Goal: Task Accomplishment & Management: Manage account settings

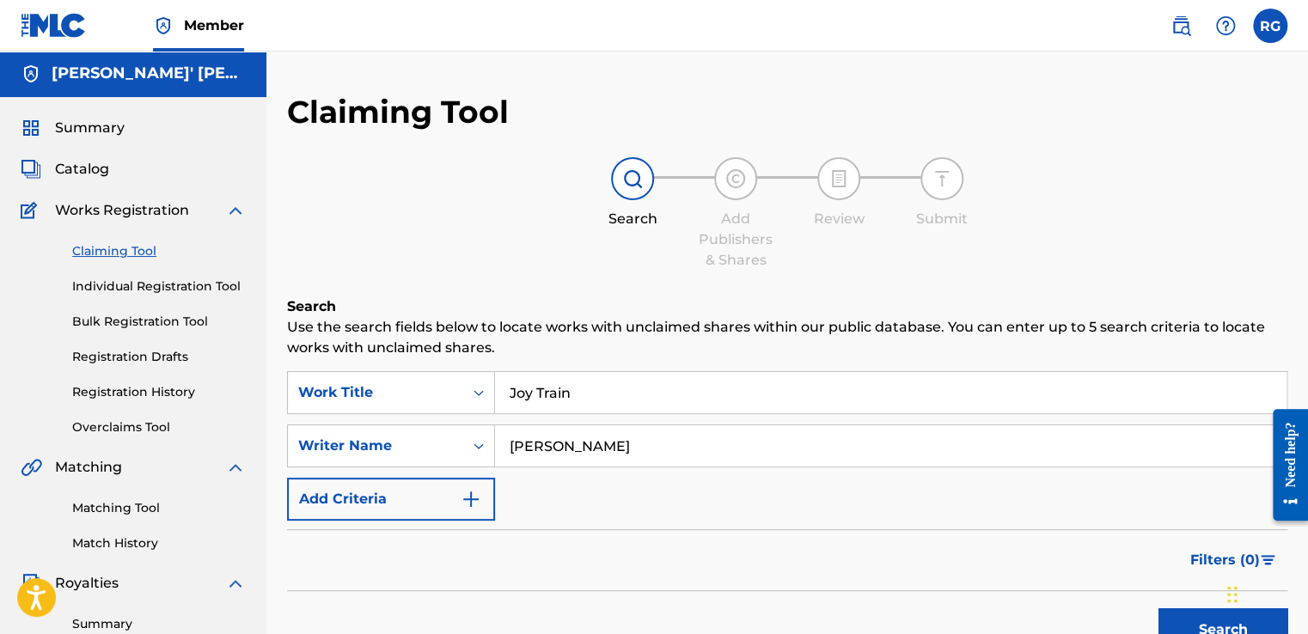
click at [150, 391] on link "Registration History" at bounding box center [159, 392] width 174 height 18
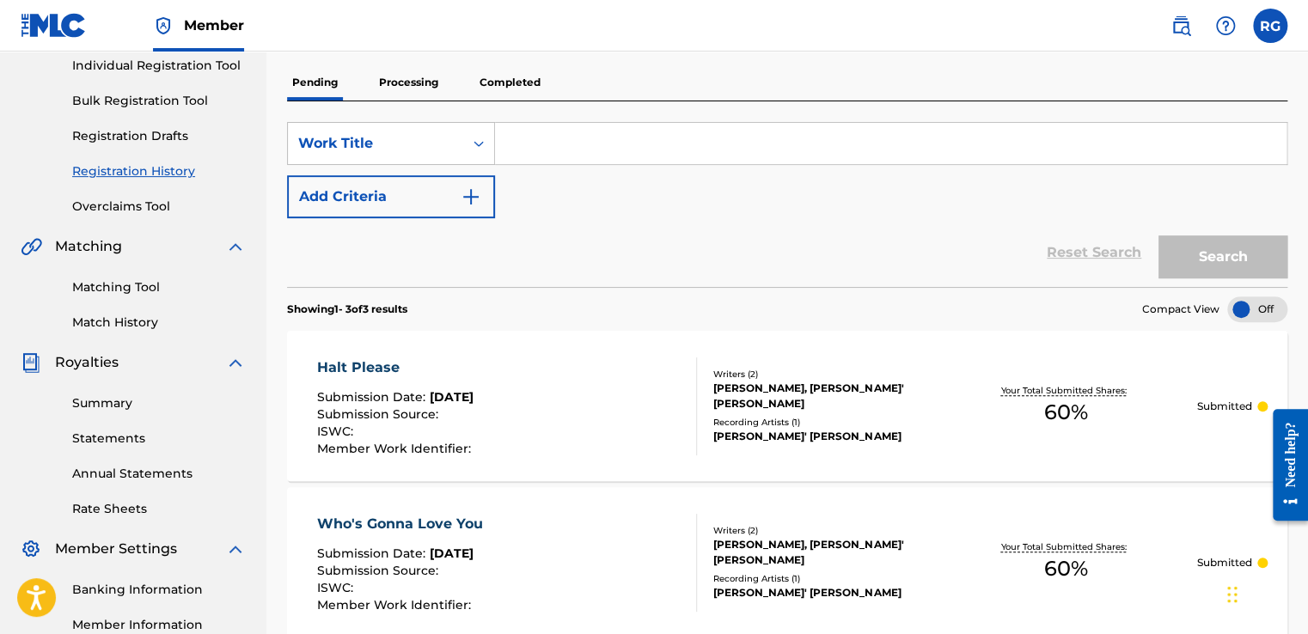
scroll to position [223, 0]
click at [412, 77] on p "Processing" at bounding box center [409, 82] width 70 height 36
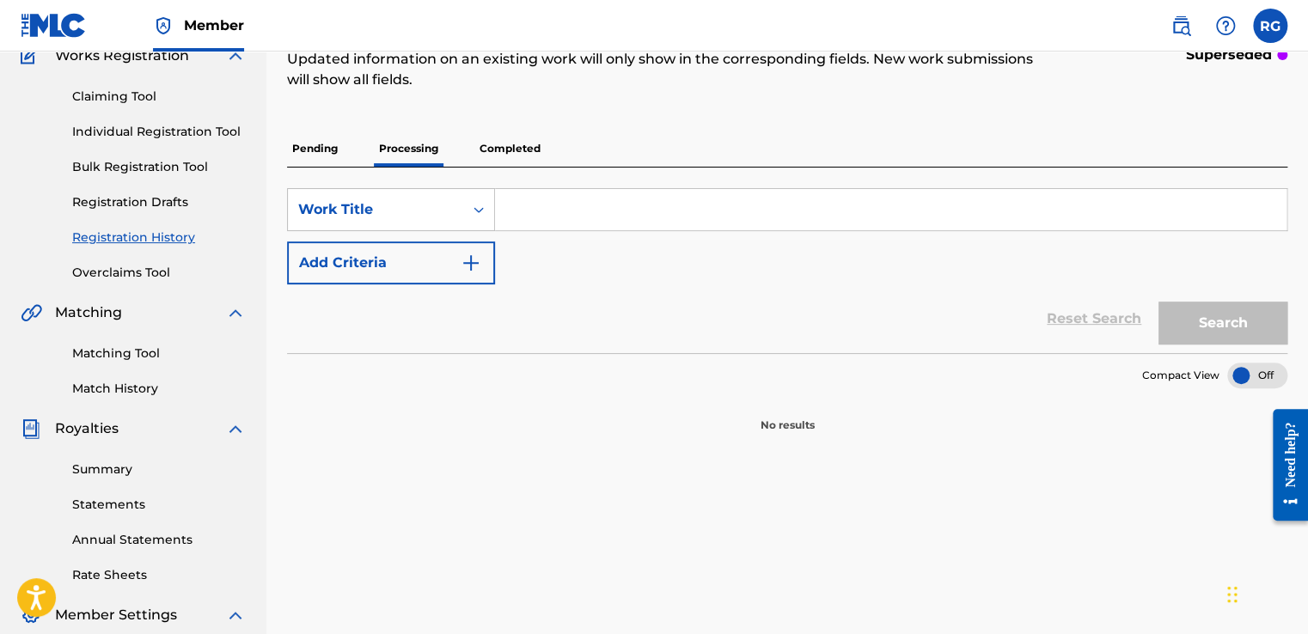
scroll to position [158, 0]
click at [515, 150] on p "Completed" at bounding box center [509, 147] width 71 height 36
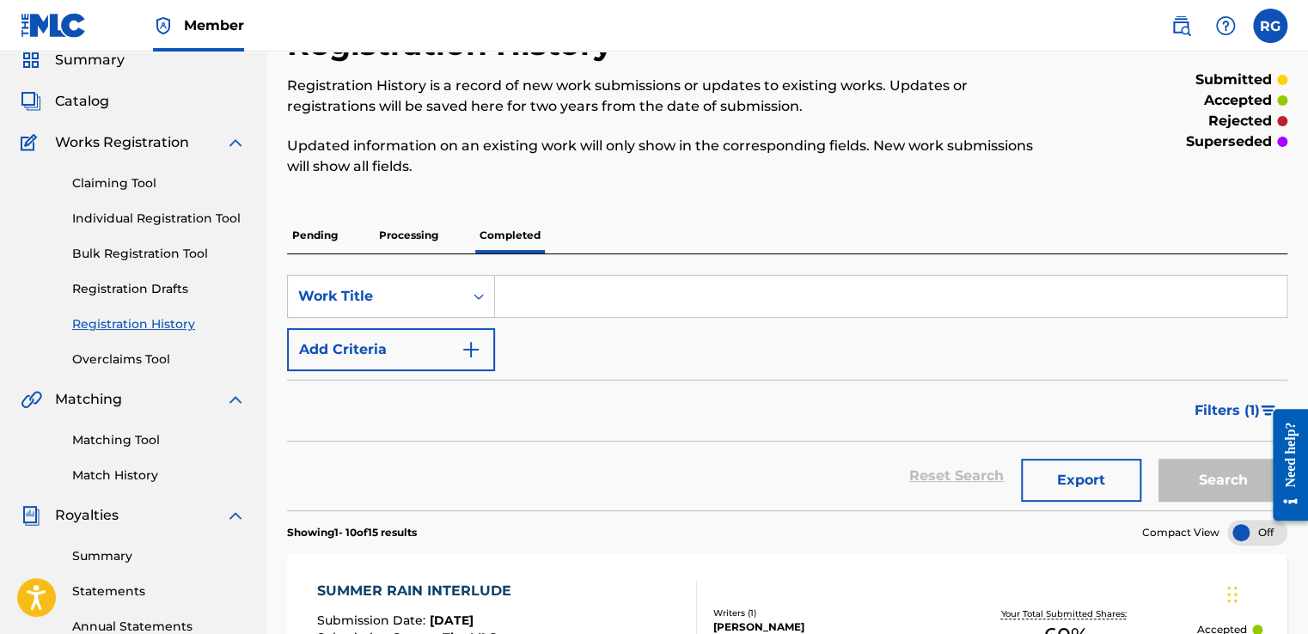
scroll to position [69, 0]
click at [153, 366] on link "Overclaims Tool" at bounding box center [159, 361] width 174 height 18
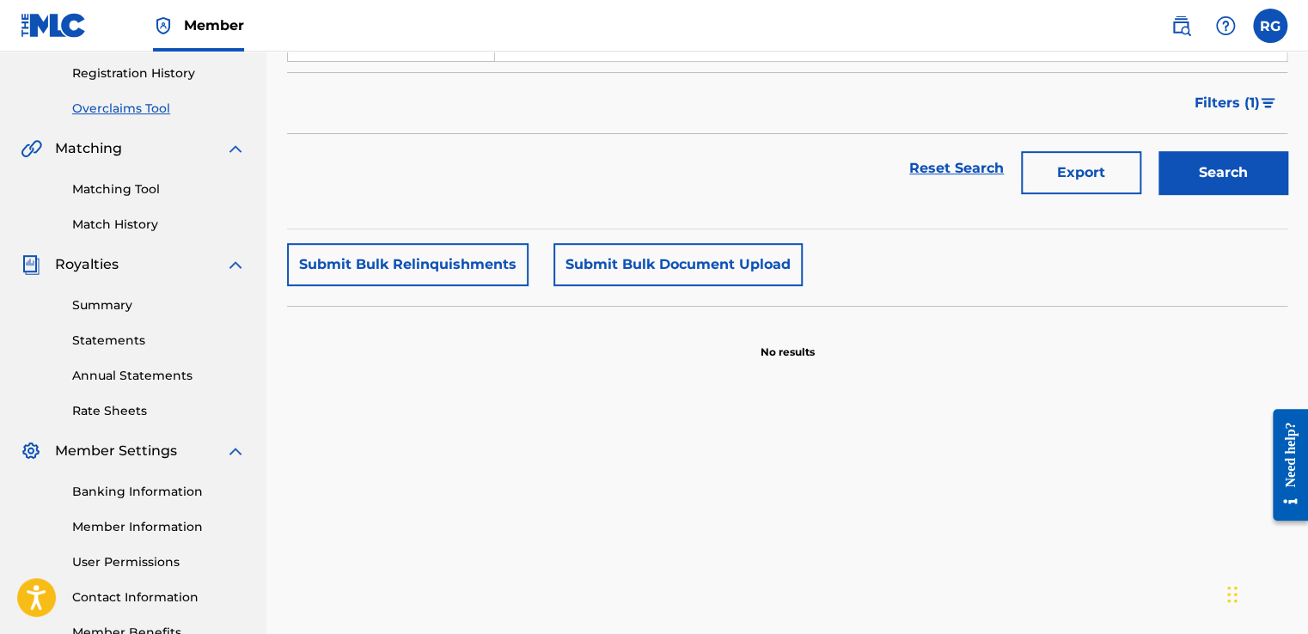
scroll to position [323, 0]
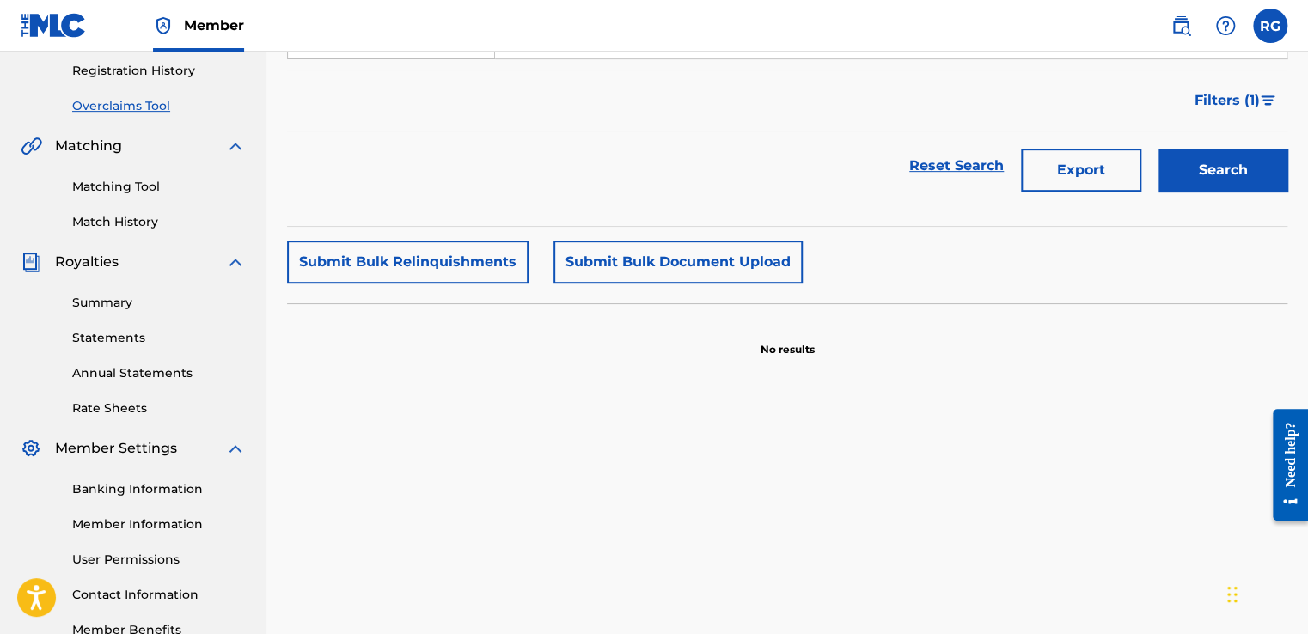
click at [121, 300] on link "Summary" at bounding box center [159, 303] width 174 height 18
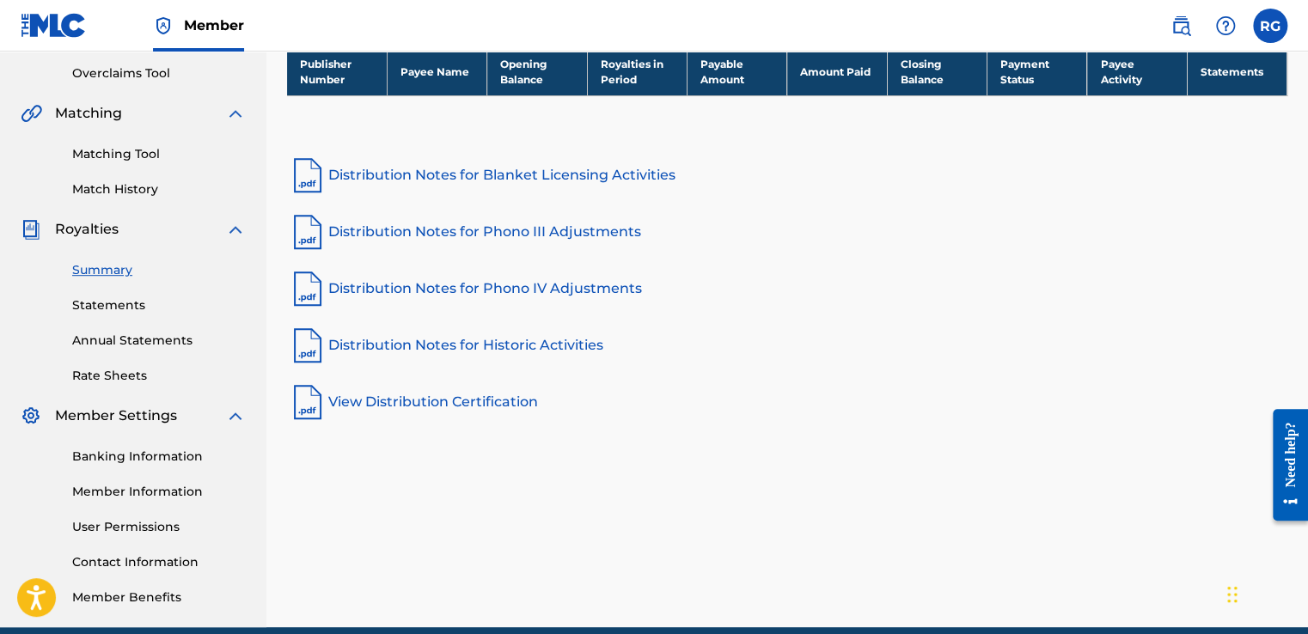
scroll to position [431, 0]
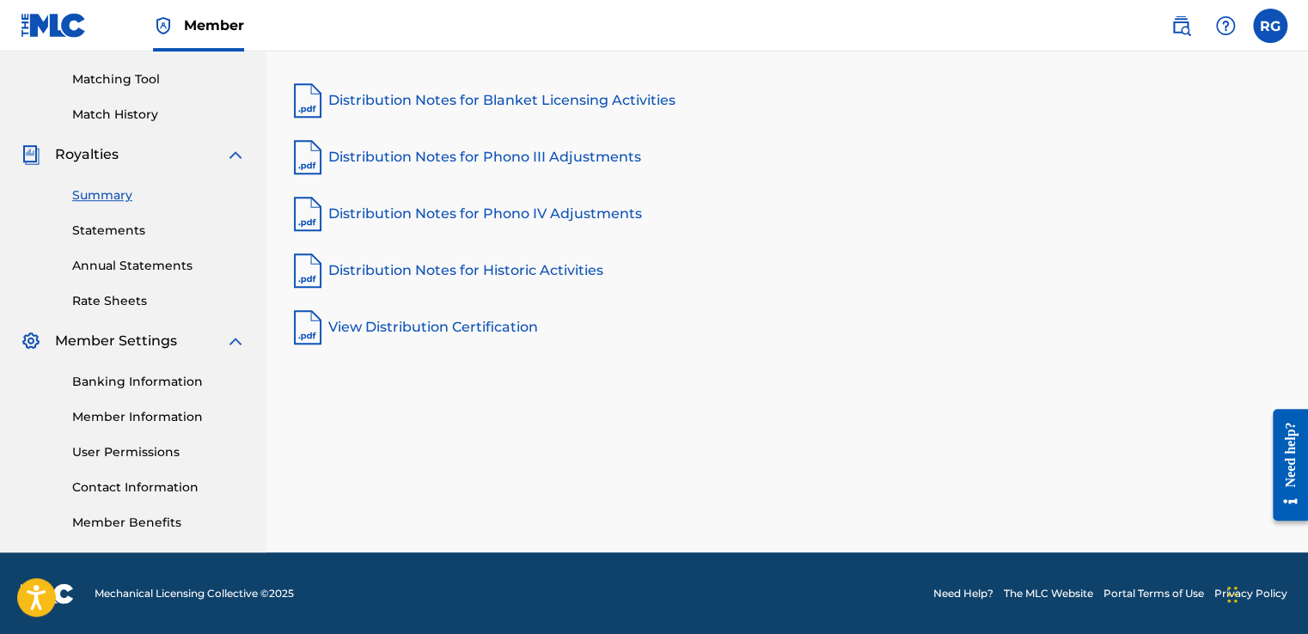
click at [163, 377] on link "Banking Information" at bounding box center [159, 382] width 174 height 18
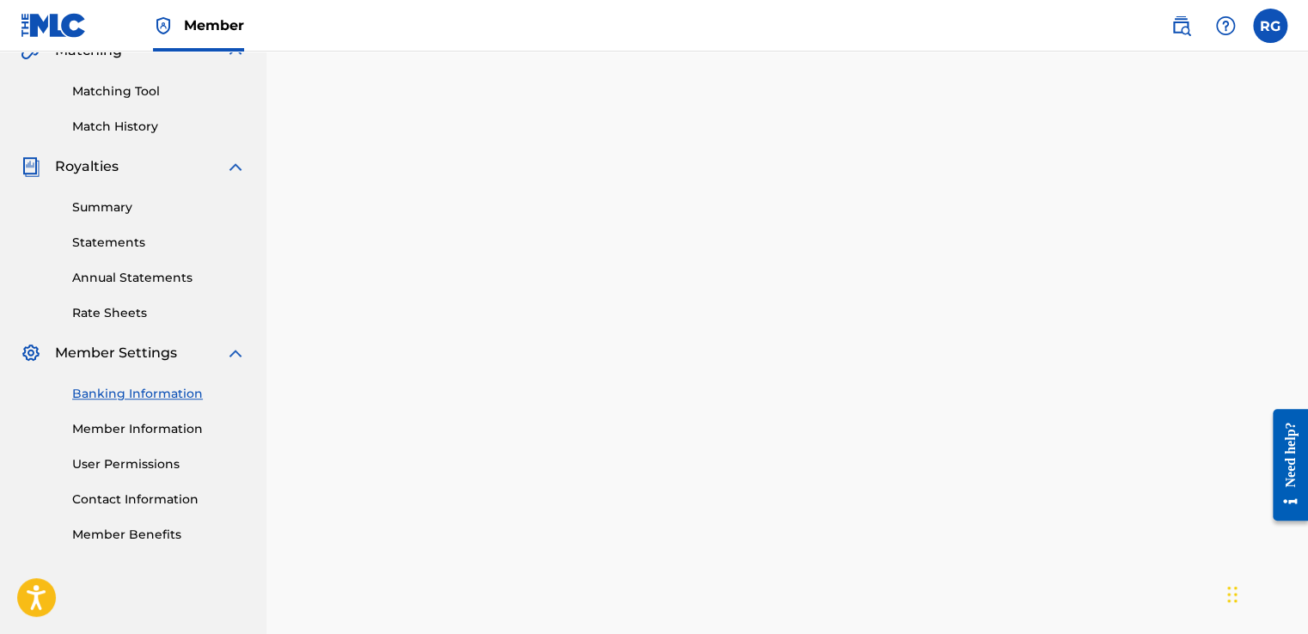
scroll to position [416, 0]
